Goal: Information Seeking & Learning: Learn about a topic

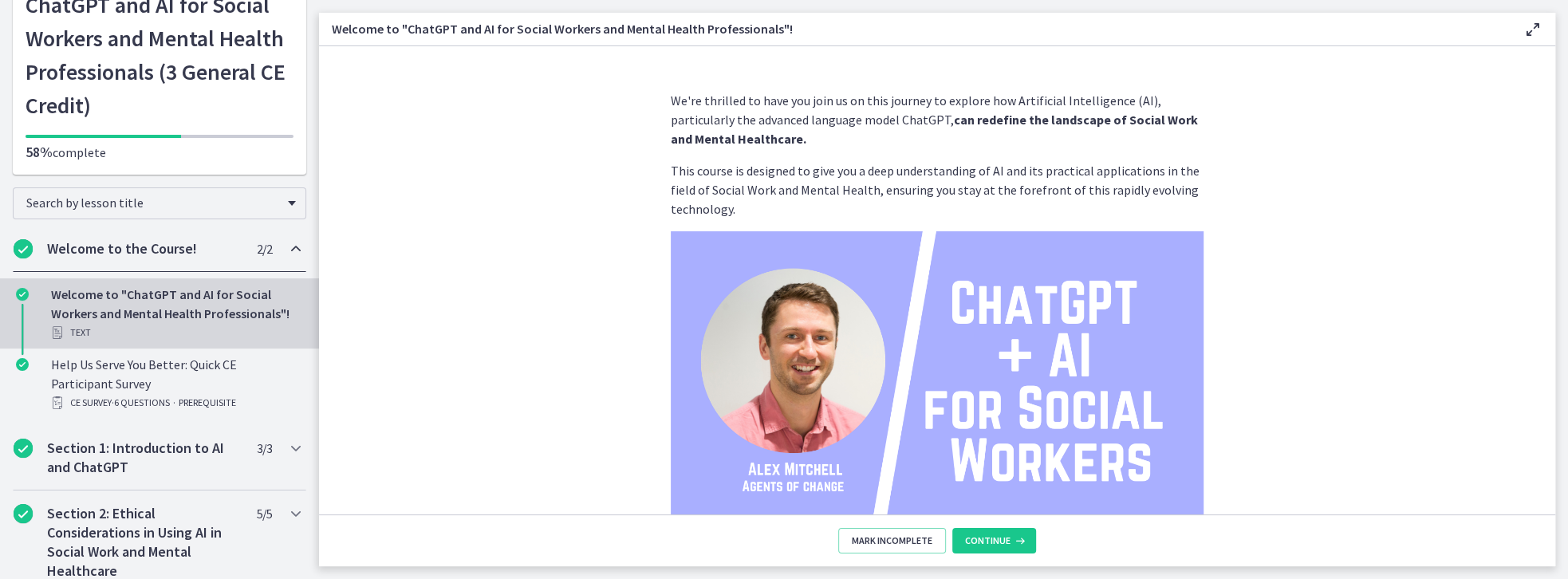
scroll to position [273, 0]
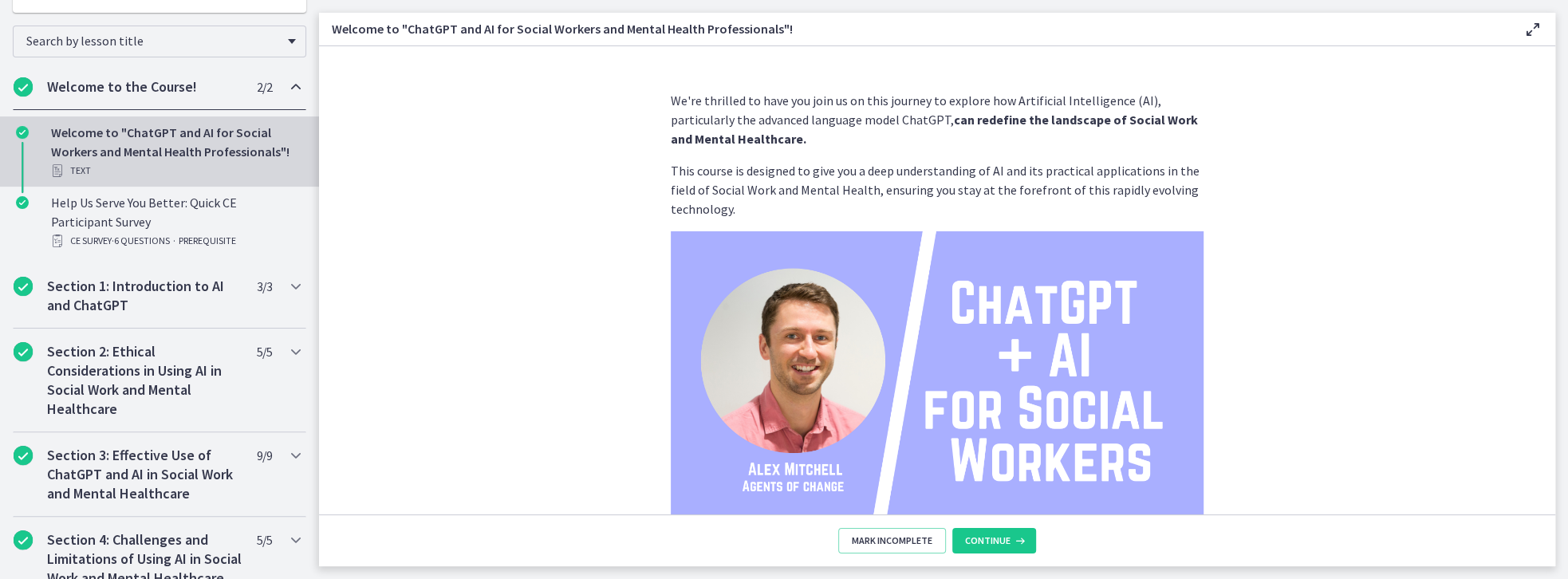
click at [104, 80] on h2 "Welcome to the Course!" at bounding box center [144, 87] width 195 height 19
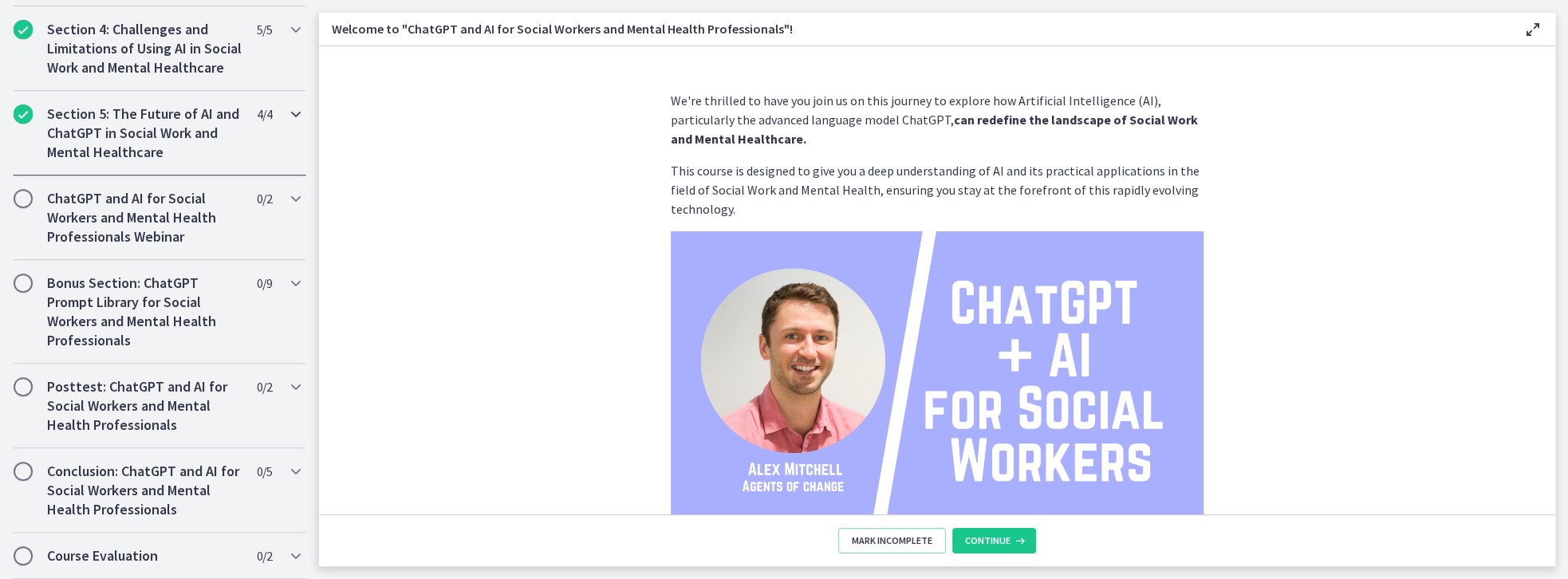
scroll to position [642, 0]
click at [145, 224] on h2 "ChatGPT and AI for Social Workers and Mental Health Professionals Webinar" at bounding box center [144, 218] width 195 height 58
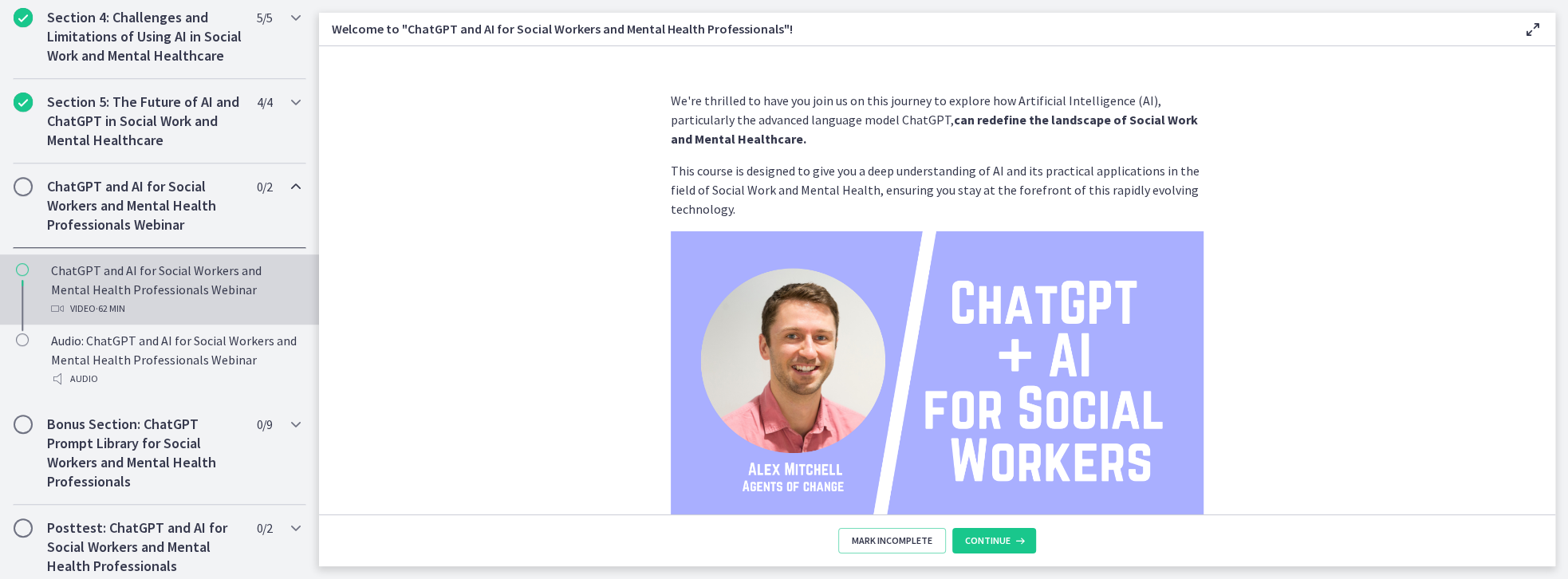
click at [168, 295] on div "ChatGPT and AI for Social Workers and Mental Health Professionals Webinar Video…" at bounding box center [175, 290] width 249 height 58
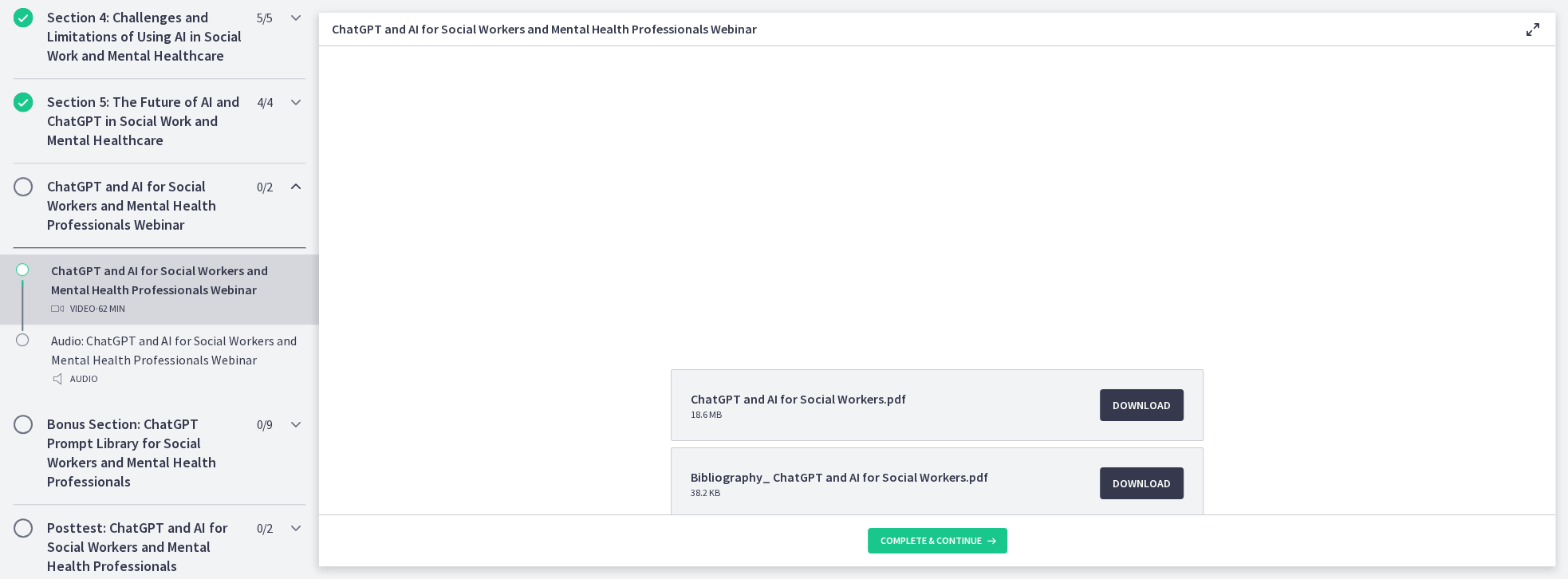
scroll to position [45, 0]
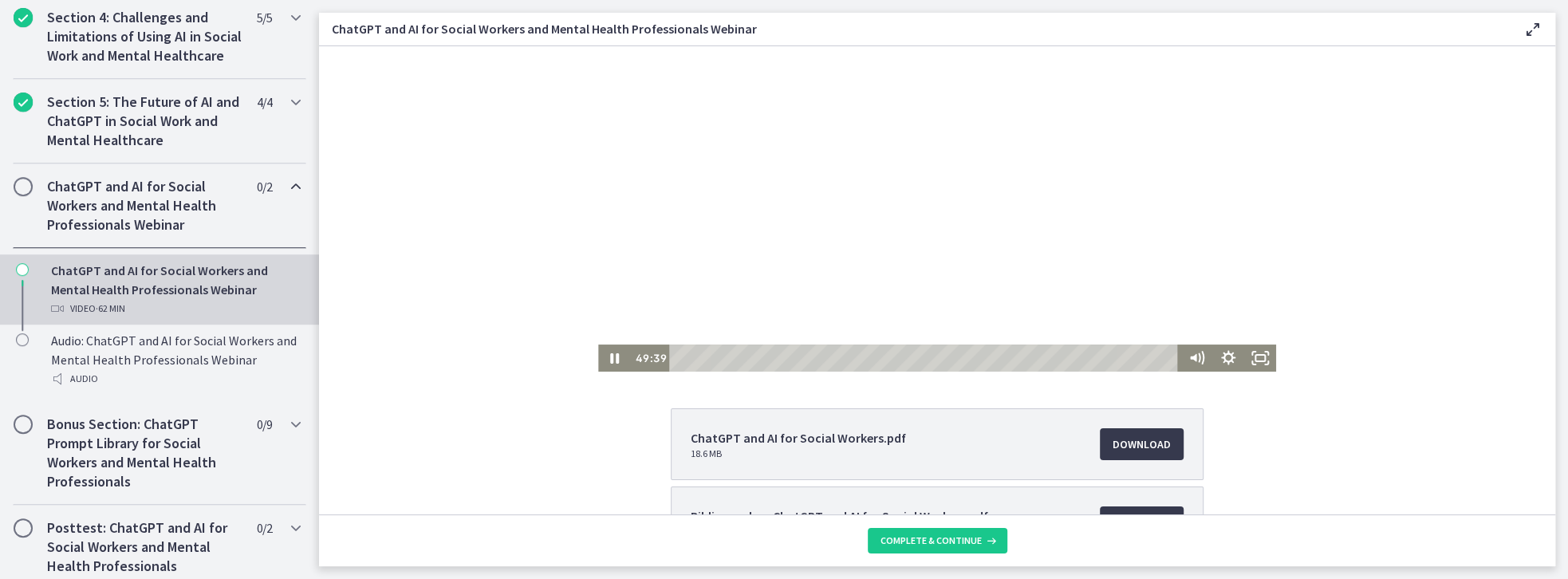
click at [881, 240] on div at bounding box center [936, 186] width 678 height 371
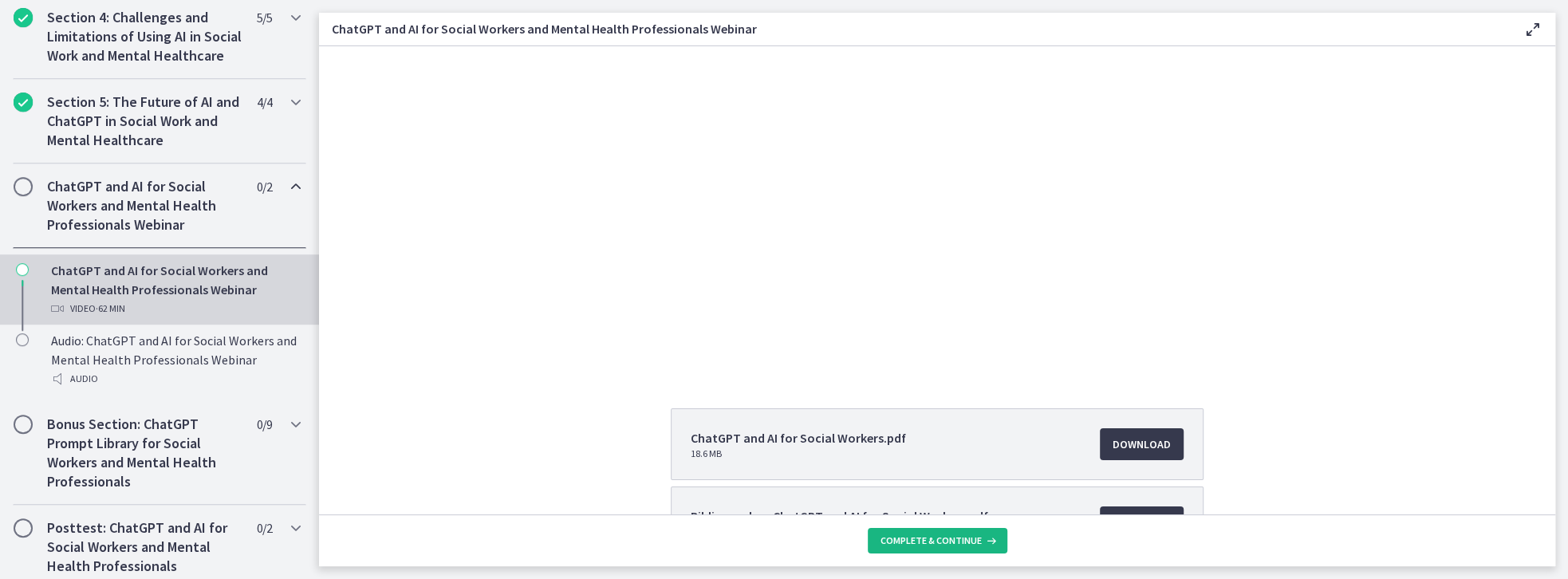
click at [960, 543] on span "Complete & continue" at bounding box center [931, 540] width 102 height 12
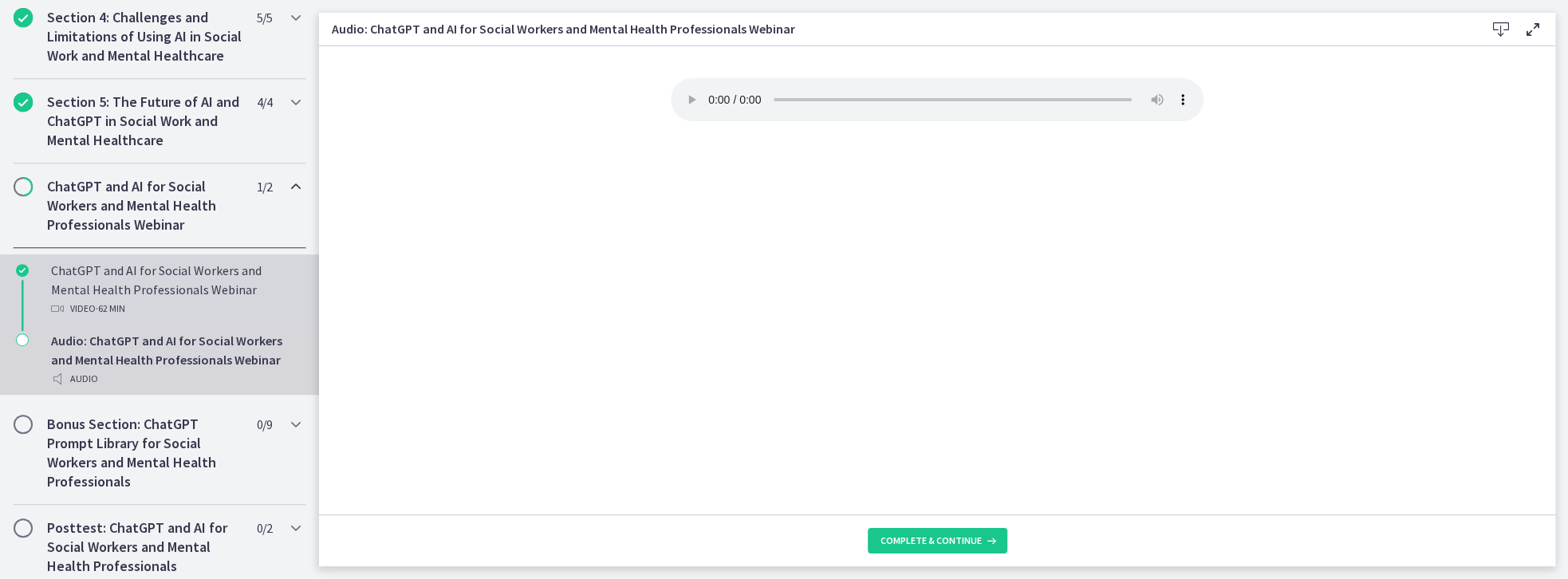
click at [148, 294] on div "ChatGPT and AI for Social Workers and Mental Health Professionals Webinar Video…" at bounding box center [175, 290] width 249 height 58
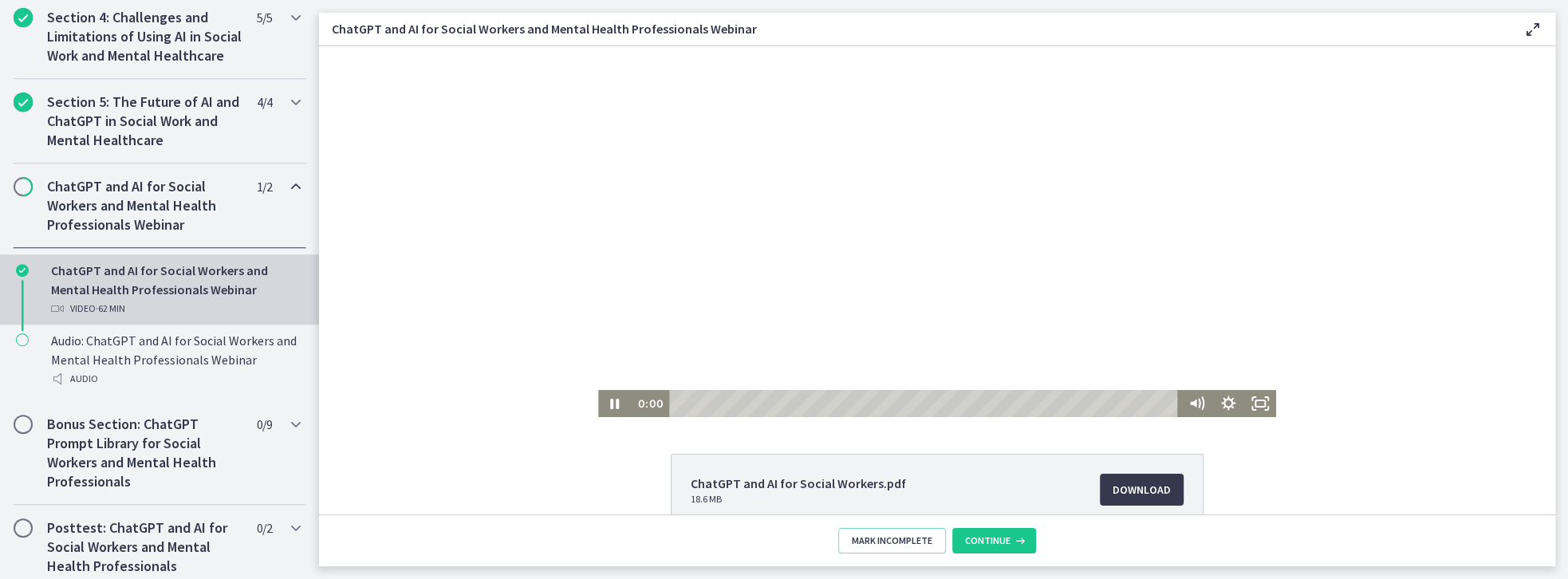
click at [623, 401] on div "0:00" at bounding box center [936, 403] width 678 height 27
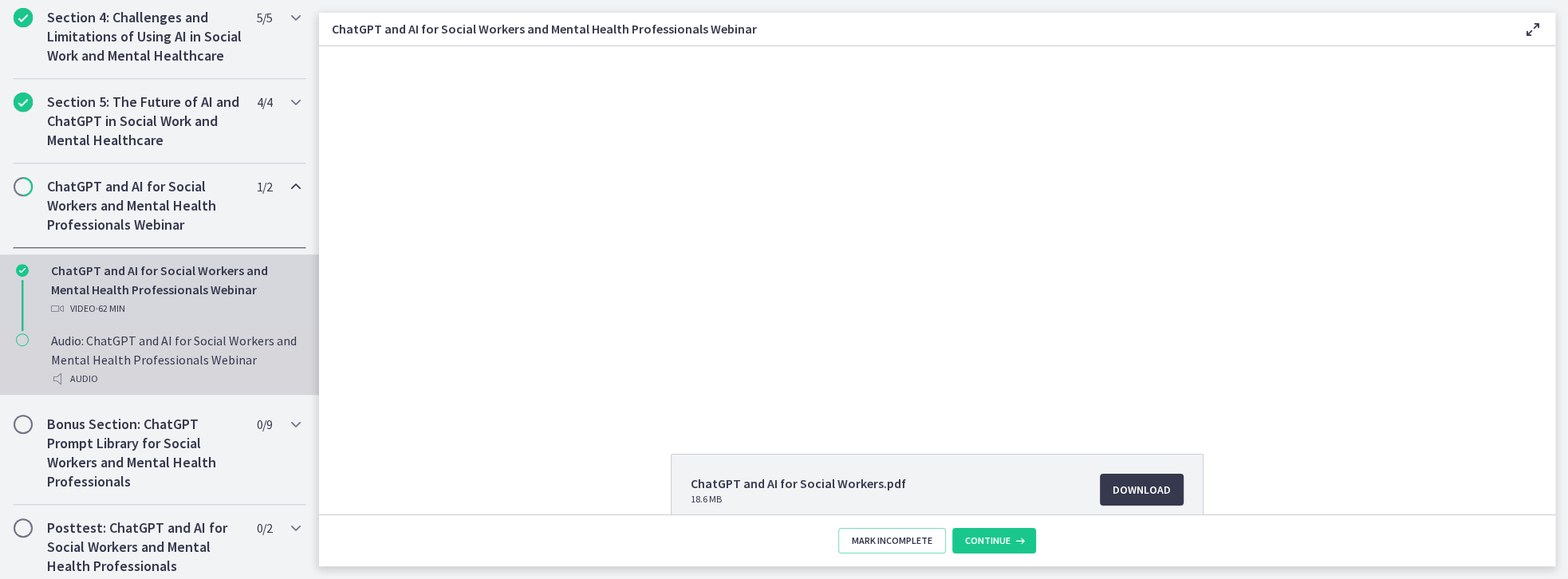
click at [172, 377] on div "Audio: ChatGPT and AI for Social Workers and Mental Health Professionals Webina…" at bounding box center [175, 360] width 249 height 58
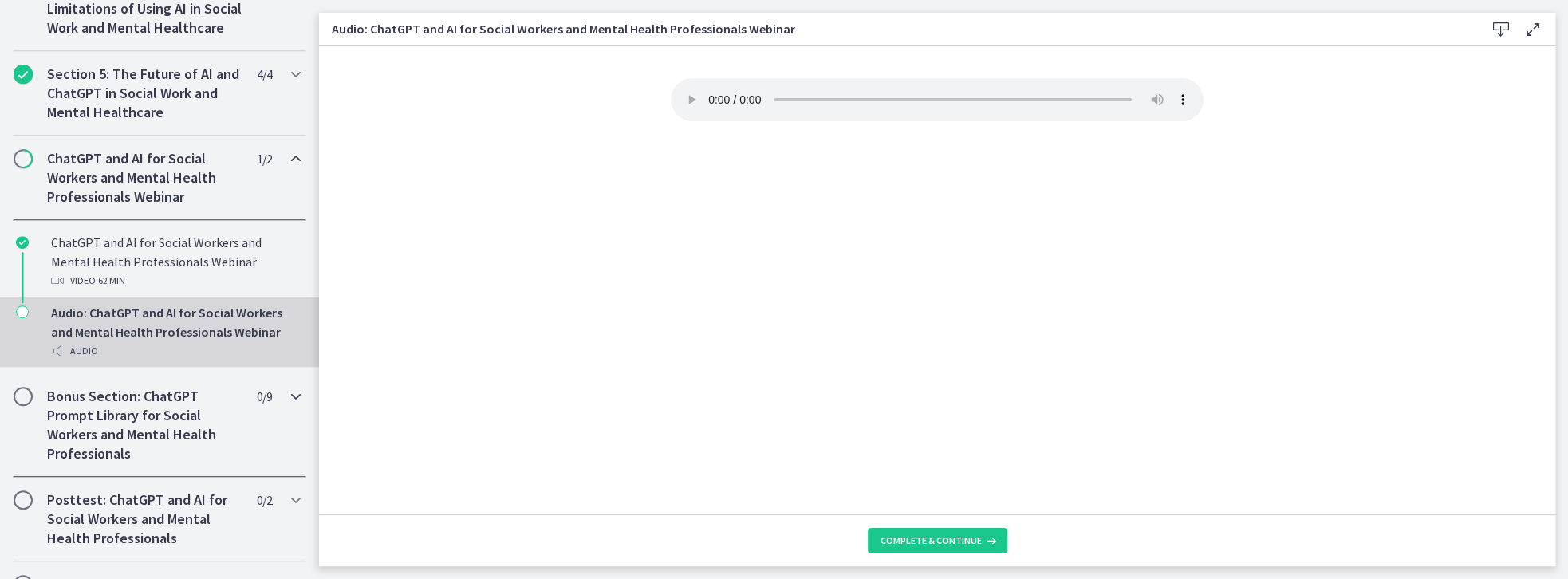
scroll to position [795, 0]
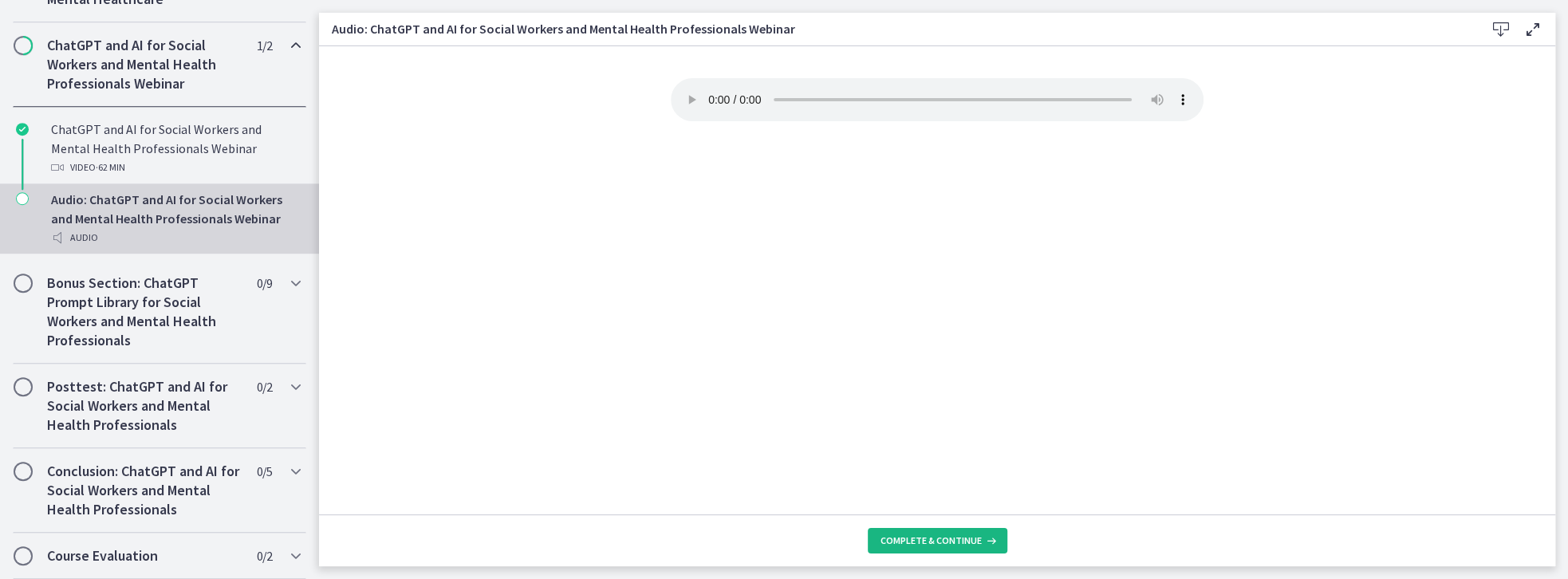
click at [922, 533] on button "Complete & continue" at bounding box center [937, 540] width 140 height 26
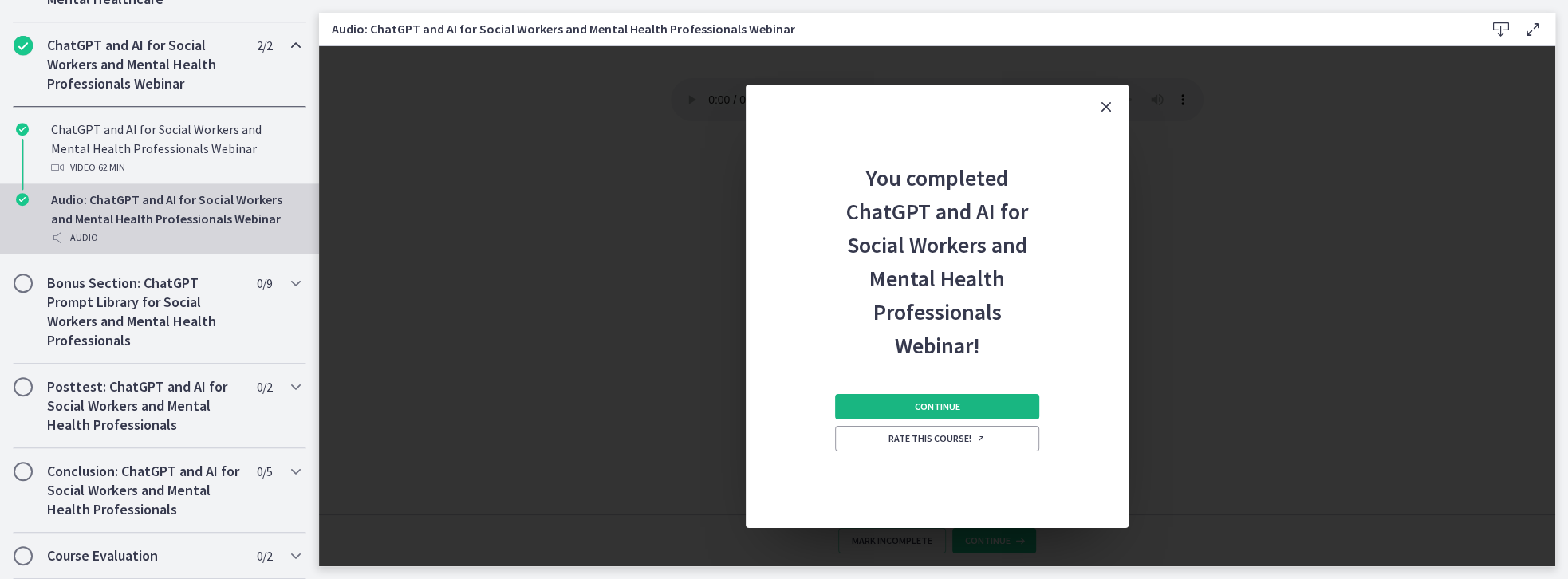
click at [933, 411] on span "Continue" at bounding box center [937, 406] width 45 height 12
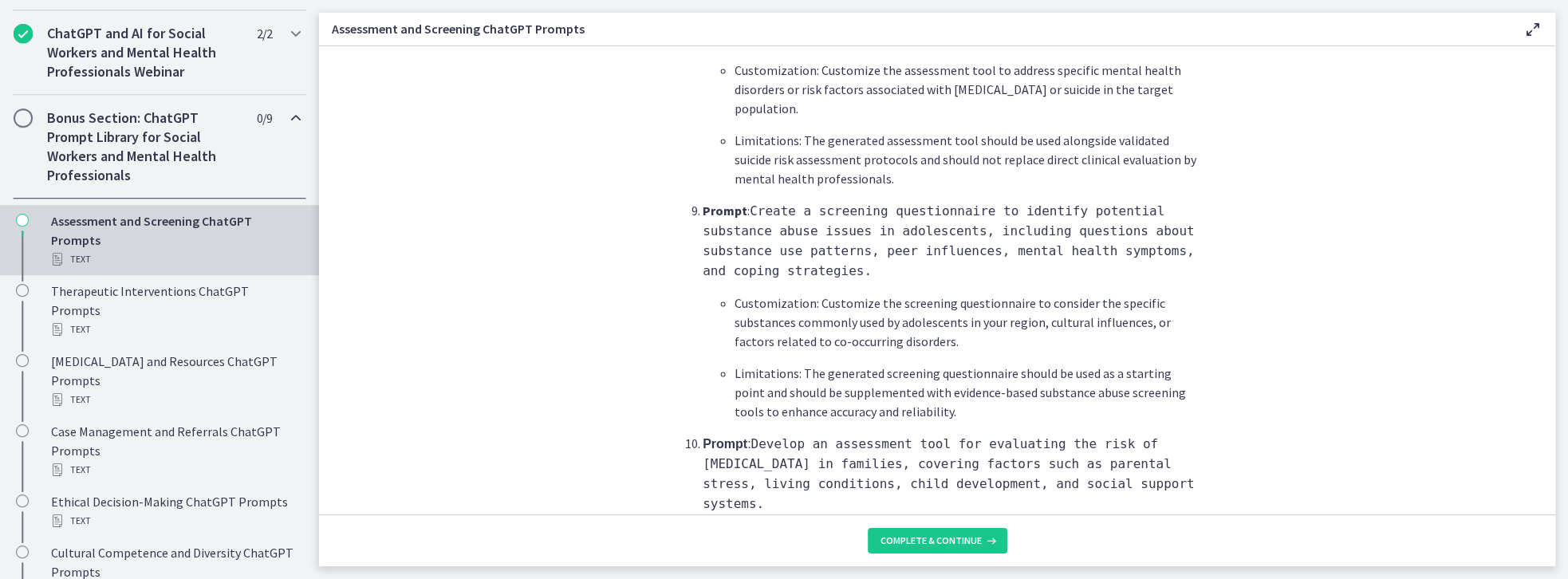
scroll to position [2407, 0]
